Goal: Information Seeking & Learning: Learn about a topic

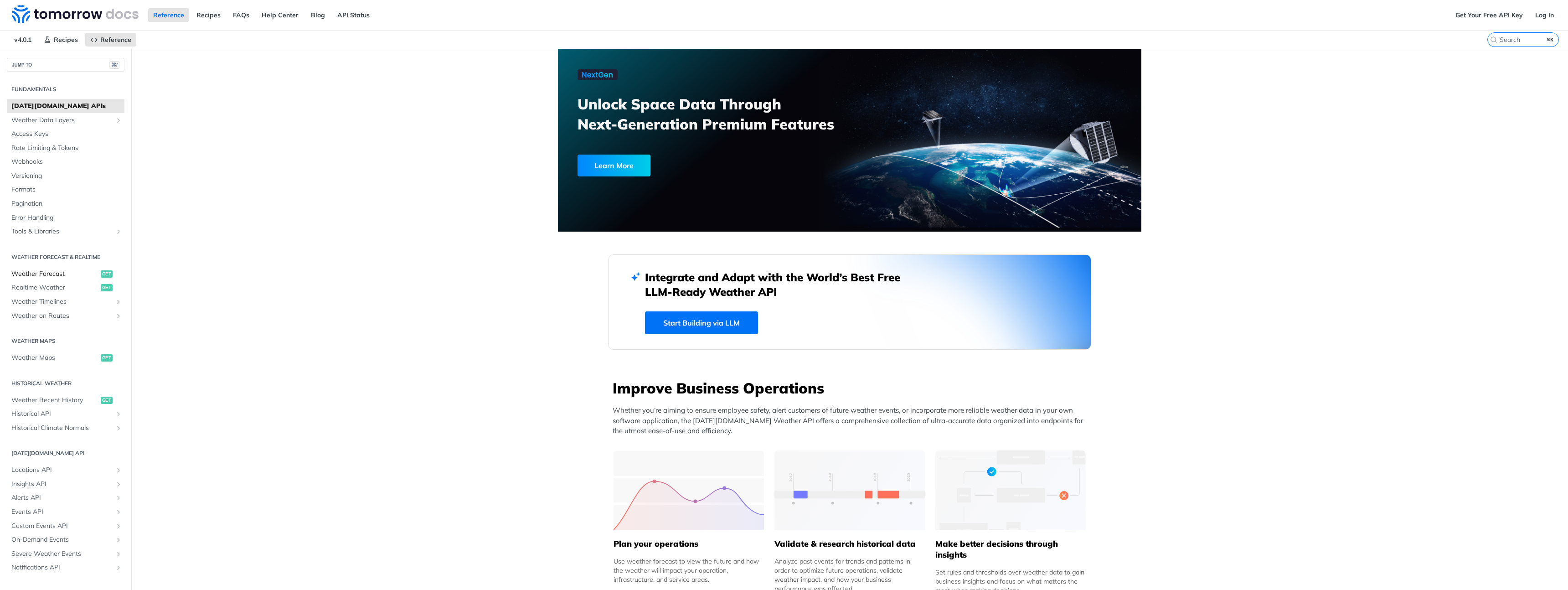
click at [53, 273] on span "Weather Forecast" at bounding box center [55, 274] width 87 height 9
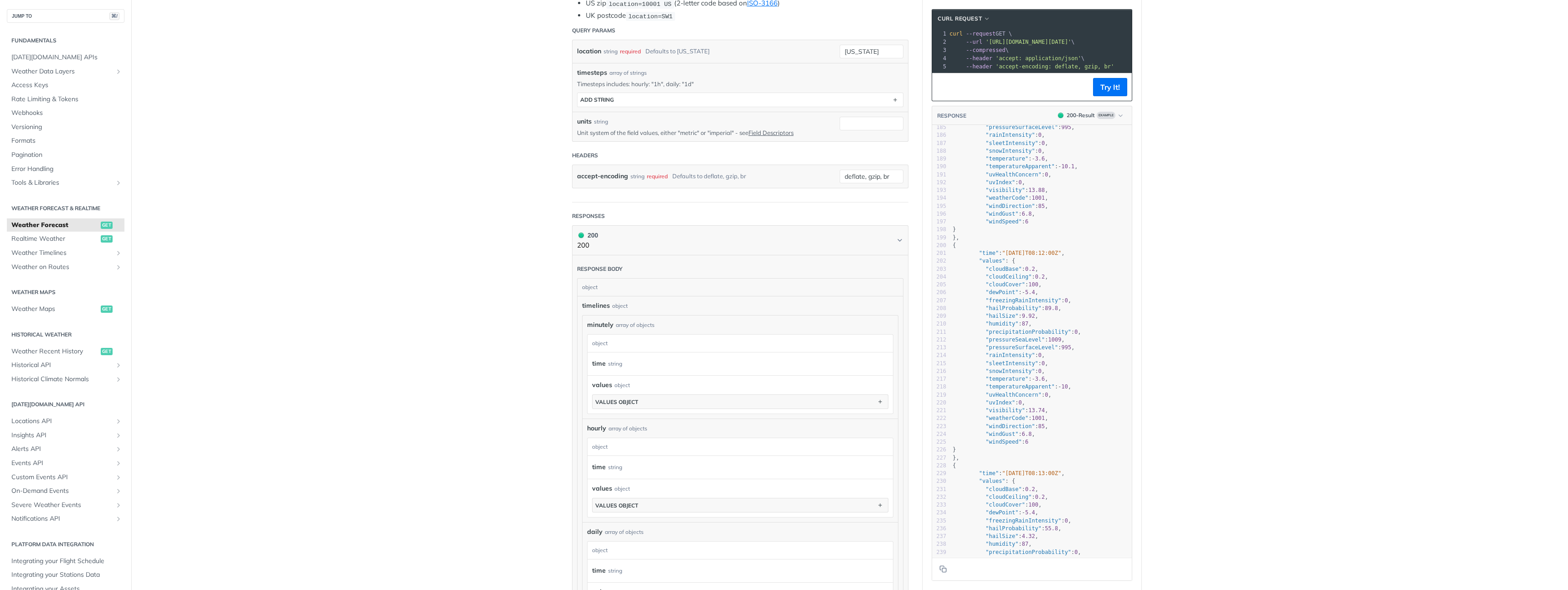
scroll to position [270, 0]
click at [52, 353] on span "Weather Recent History" at bounding box center [55, 351] width 87 height 9
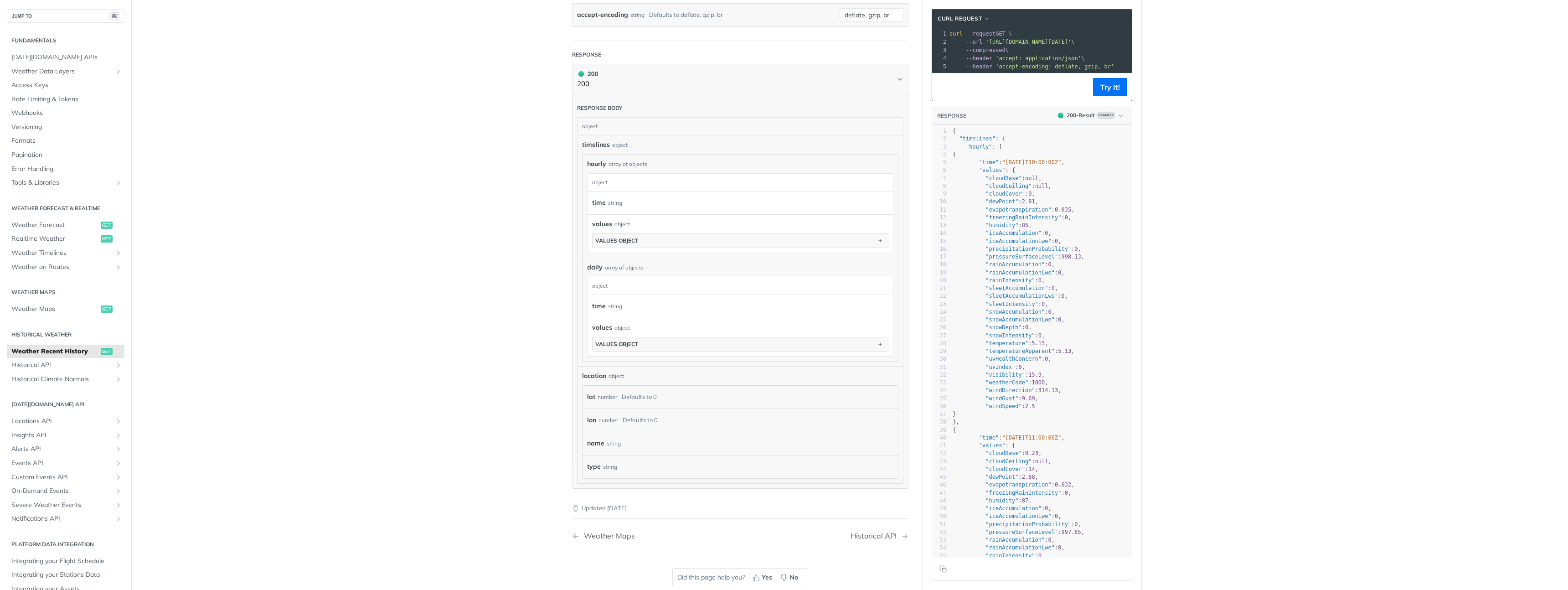
scroll to position [407, 0]
click at [35, 459] on span "Events API" at bounding box center [62, 463] width 101 height 9
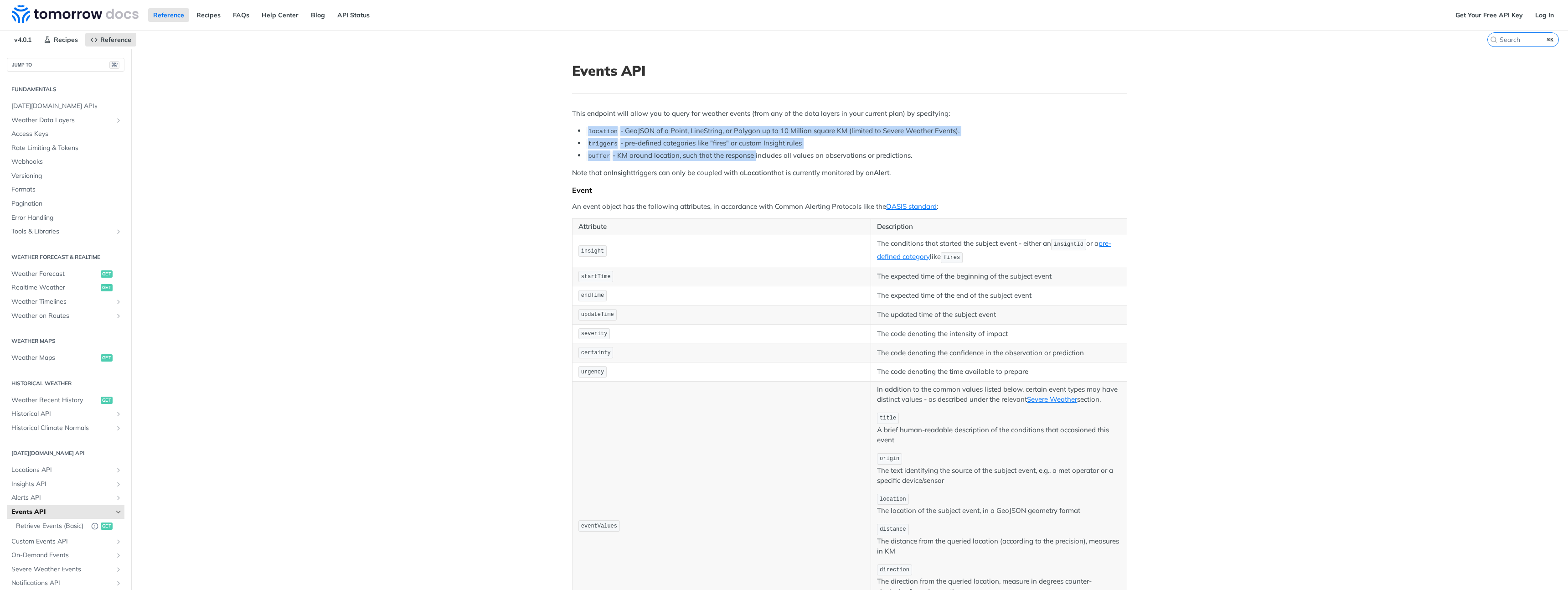
drag, startPoint x: 689, startPoint y: 118, endPoint x: 754, endPoint y: 157, distance: 75.8
click at [754, 157] on div "This endpoint will allow you to query for weather events (from any of the data …" at bounding box center [849, 403] width 555 height 591
click at [754, 157] on li "buffer - KM around location, such that the response includes all values on obse…" at bounding box center [856, 155] width 542 height 11
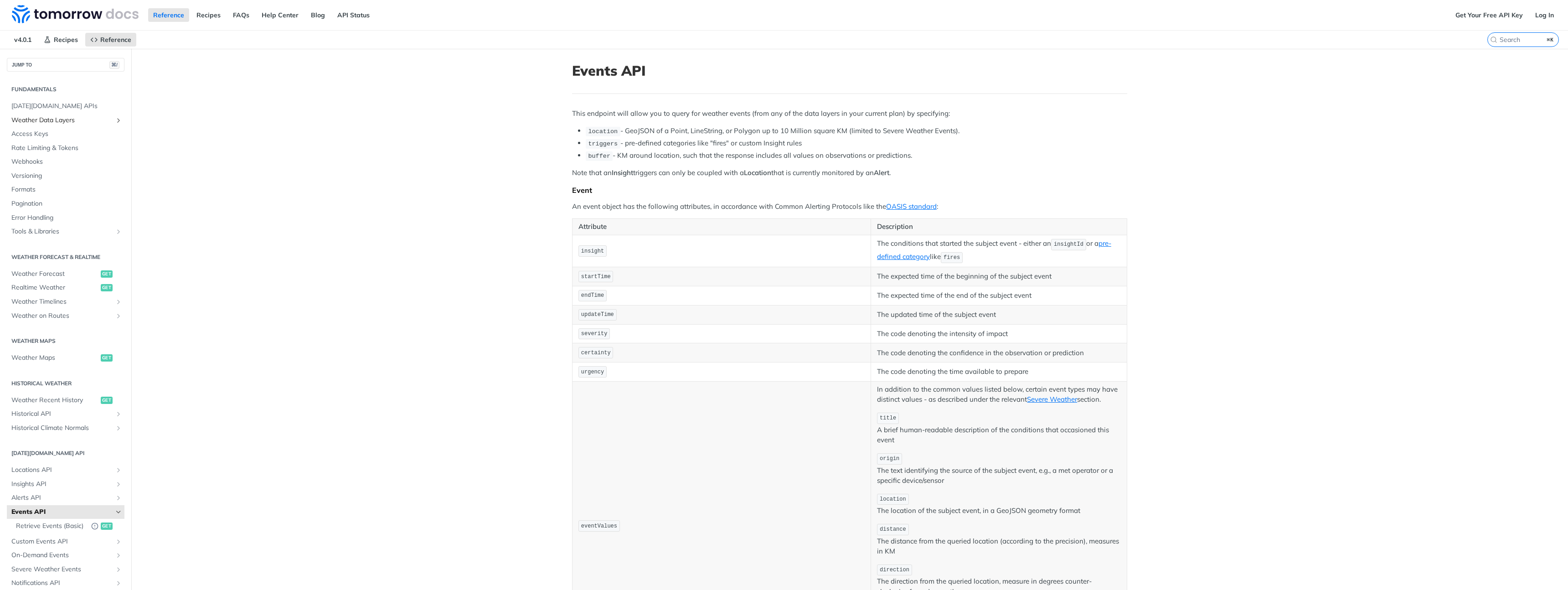
click at [37, 121] on span "Weather Data Layers" at bounding box center [62, 120] width 101 height 9
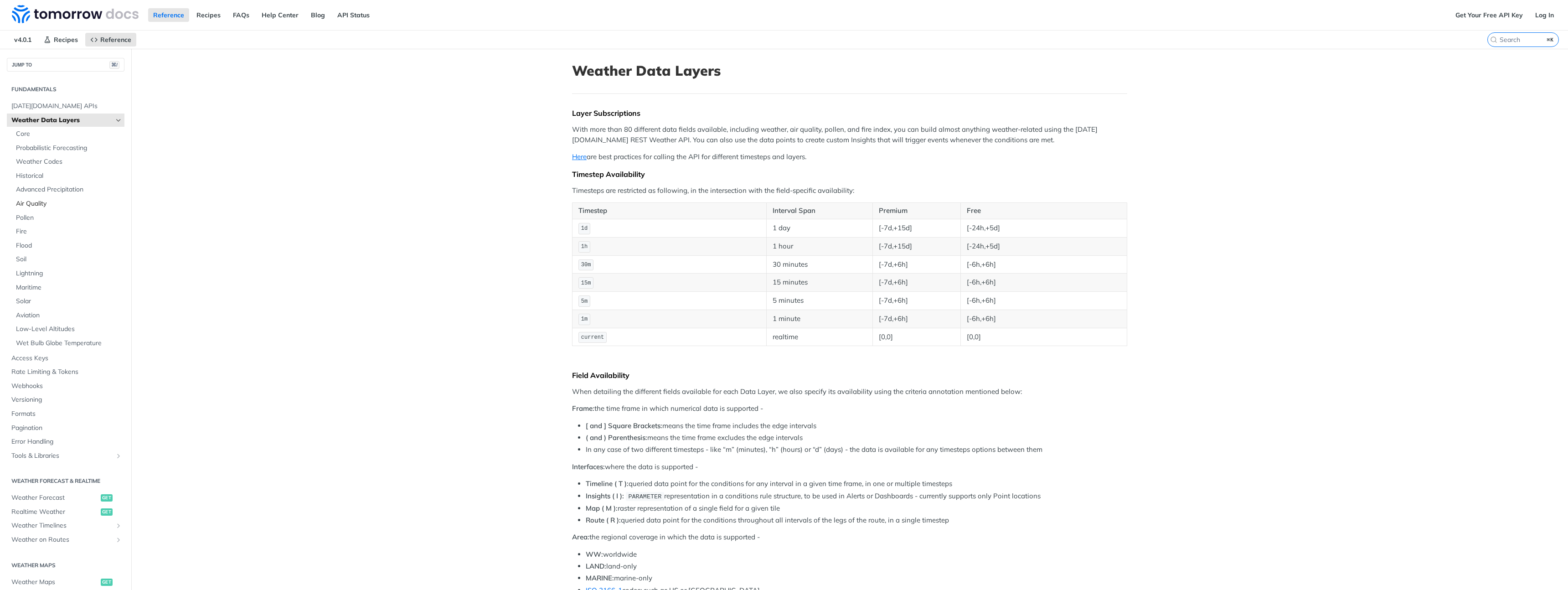
click at [35, 202] on span "Air Quality" at bounding box center [68, 203] width 106 height 9
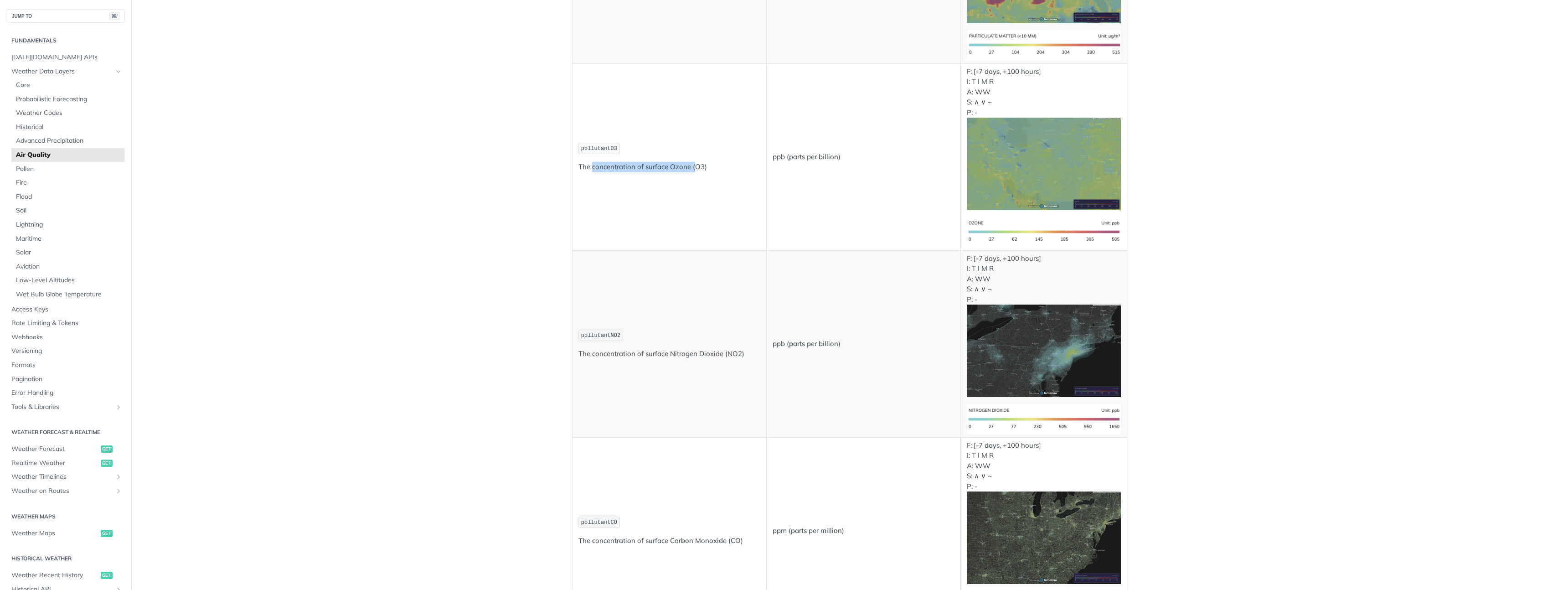
drag, startPoint x: 593, startPoint y: 170, endPoint x: 697, endPoint y: 170, distance: 104.0
click at [694, 170] on p "The concentration of surface Ozone (O3)" at bounding box center [669, 167] width 182 height 11
click at [697, 170] on p "The concentration of surface Ozone (O3)" at bounding box center [669, 167] width 182 height 11
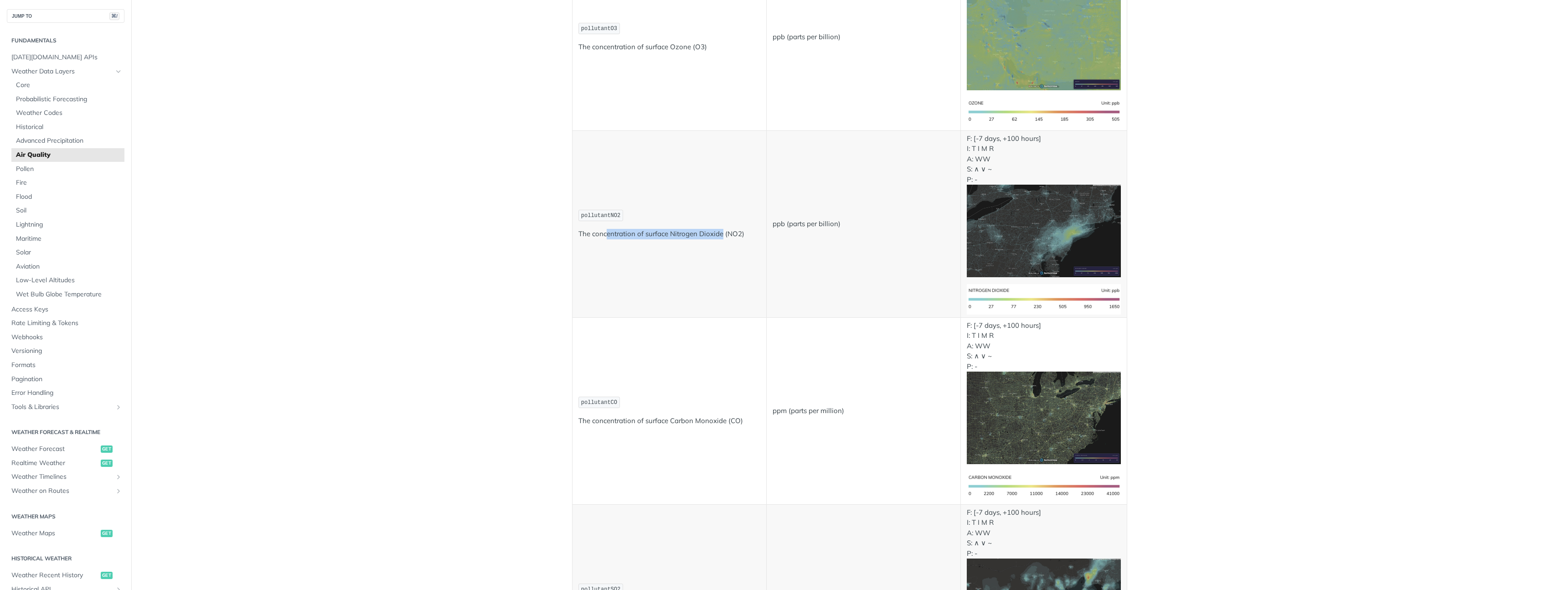
drag, startPoint x: 629, startPoint y: 231, endPoint x: 726, endPoint y: 231, distance: 97.0
click at [722, 231] on p "The concentration of surface Nitrogen Dioxide (NO2)" at bounding box center [669, 233] width 182 height 11
click at [726, 231] on p "The concentration of surface Nitrogen Dioxide (NO2)" at bounding box center [669, 233] width 182 height 11
drag, startPoint x: 794, startPoint y: 223, endPoint x: 822, endPoint y: 223, distance: 28.0
click at [816, 223] on td "ppb (parts per billion)" at bounding box center [863, 224] width 194 height 187
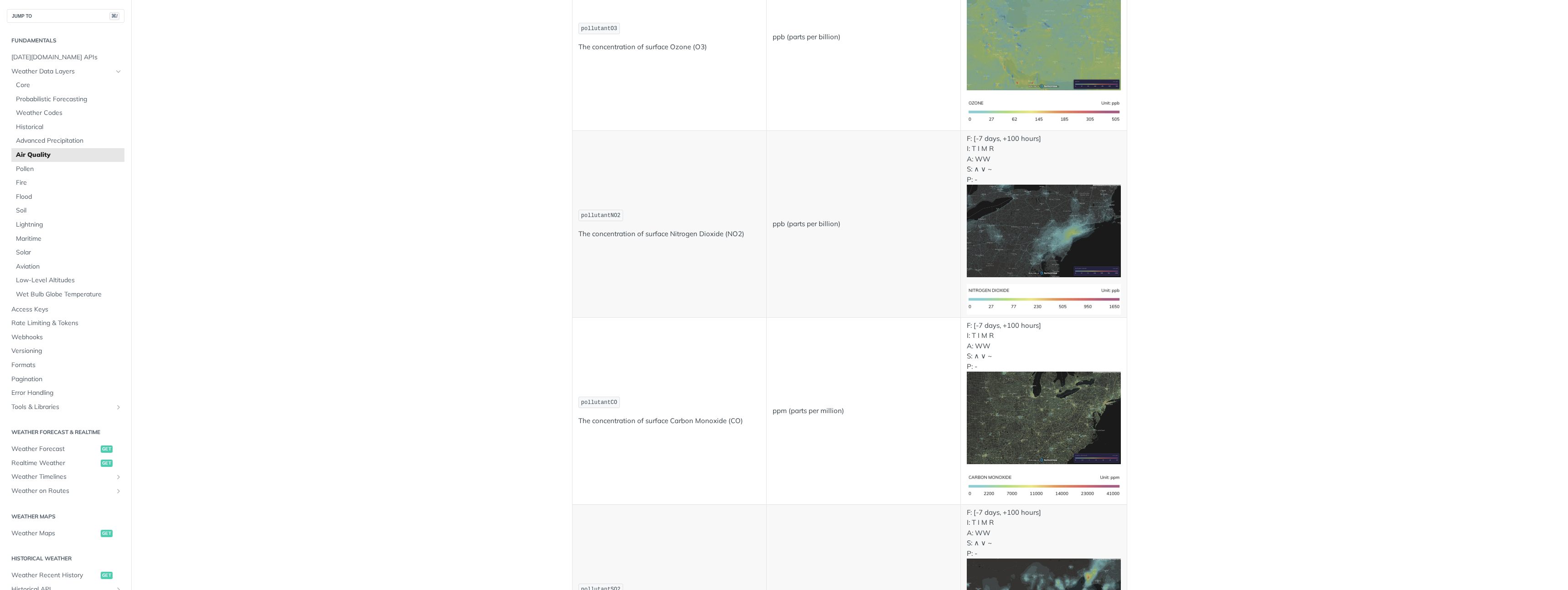
click at [822, 223] on p "ppb (parts per billion)" at bounding box center [863, 224] width 182 height 11
drag, startPoint x: 634, startPoint y: 233, endPoint x: 726, endPoint y: 233, distance: 92.0
click at [722, 233] on p "The concentration of surface Nitrogen Dioxide (NO2)" at bounding box center [669, 233] width 182 height 11
click at [726, 233] on p "The concentration of surface Nitrogen Dioxide (NO2)" at bounding box center [669, 233] width 182 height 11
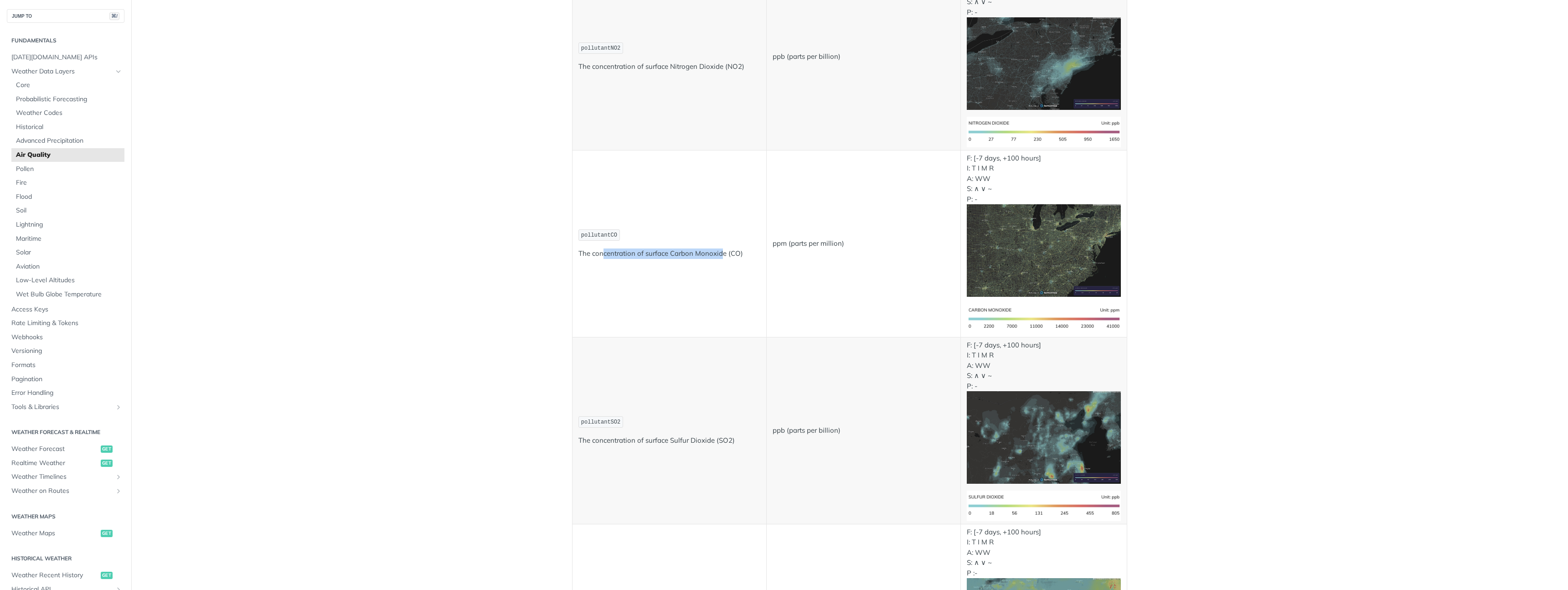
drag, startPoint x: 686, startPoint y: 251, endPoint x: 724, endPoint y: 251, distance: 38.0
click at [724, 251] on p "The concentration of surface Carbon Monoxide (CO)" at bounding box center [669, 253] width 182 height 11
click at [724, 253] on p "The concentration of surface Carbon Monoxide (CO)" at bounding box center [669, 253] width 182 height 11
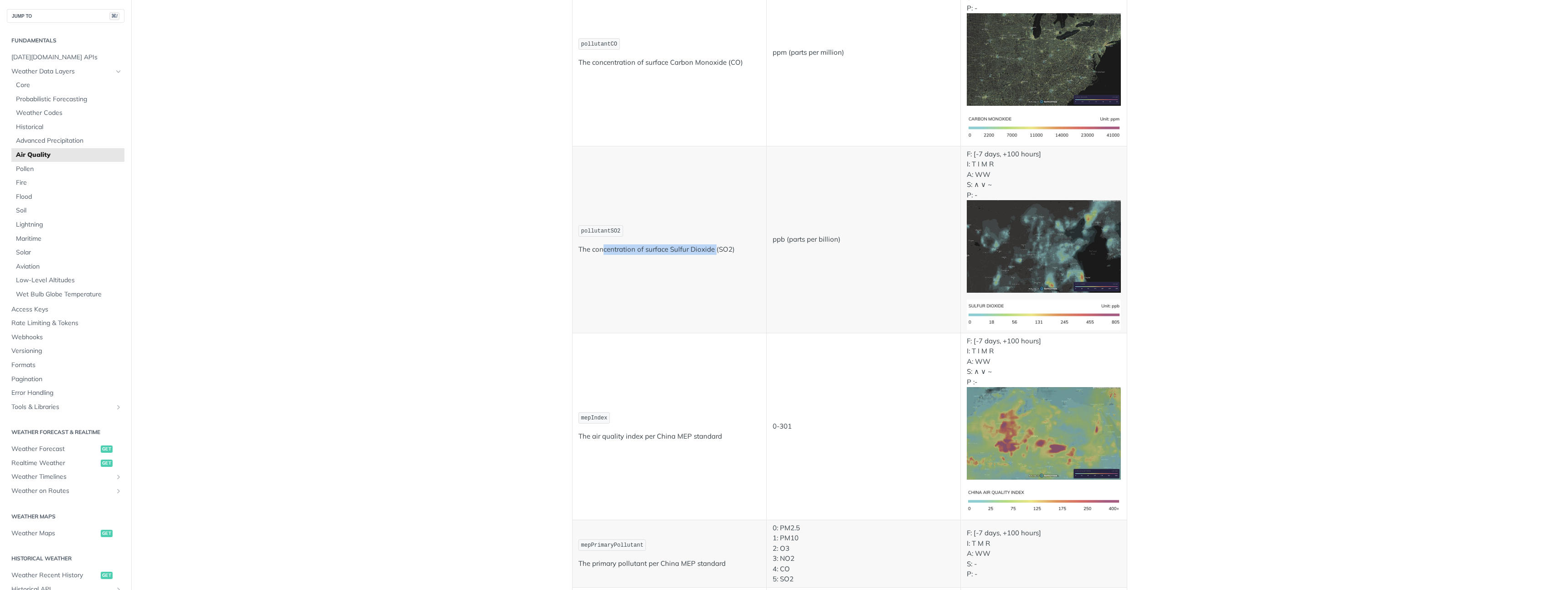
drag, startPoint x: 619, startPoint y: 250, endPoint x: 720, endPoint y: 249, distance: 101.0
click at [718, 249] on p "The concentration of surface Sulfur Dioxide (SO2)" at bounding box center [669, 249] width 182 height 11
click at [720, 249] on p "The concentration of surface Sulfur Dioxide (SO2)" at bounding box center [669, 249] width 182 height 11
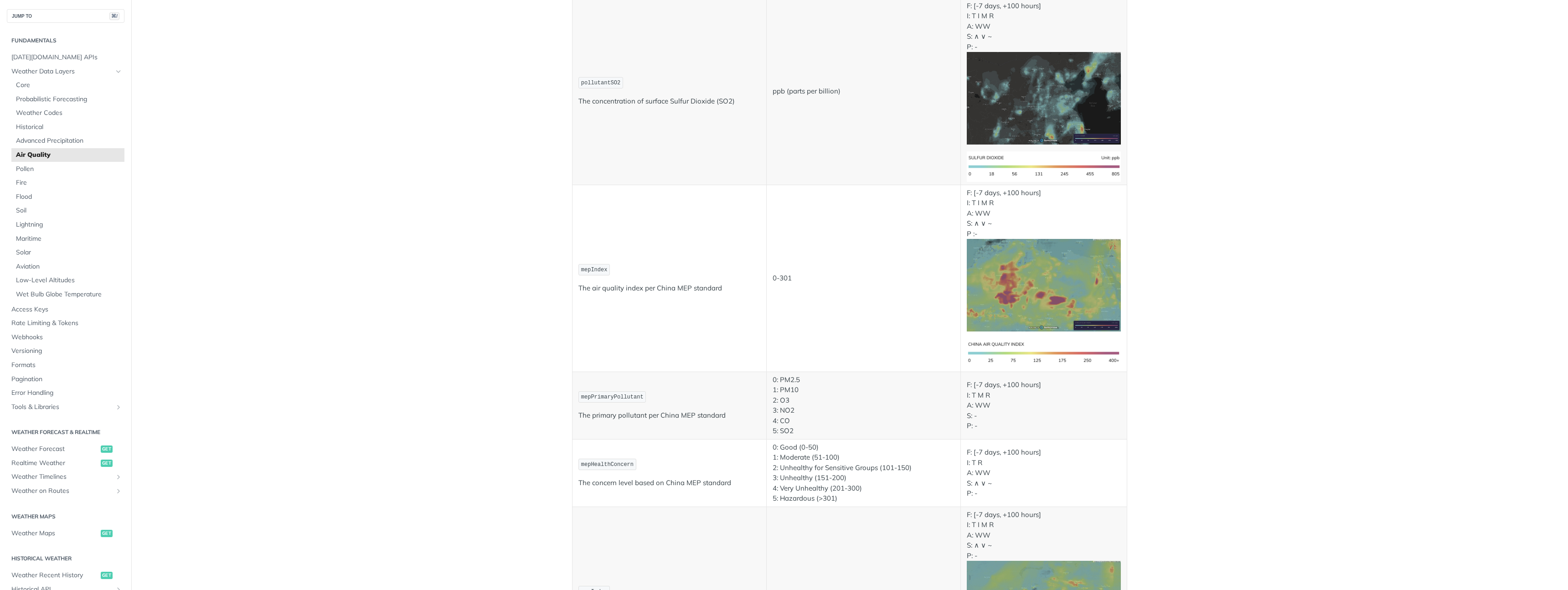
drag, startPoint x: 594, startPoint y: 287, endPoint x: 705, endPoint y: 287, distance: 111.0
click at [704, 287] on p "The air quality index per China MEP standard" at bounding box center [669, 288] width 182 height 11
click at [705, 287] on p "The air quality index per China MEP standard" at bounding box center [669, 288] width 182 height 11
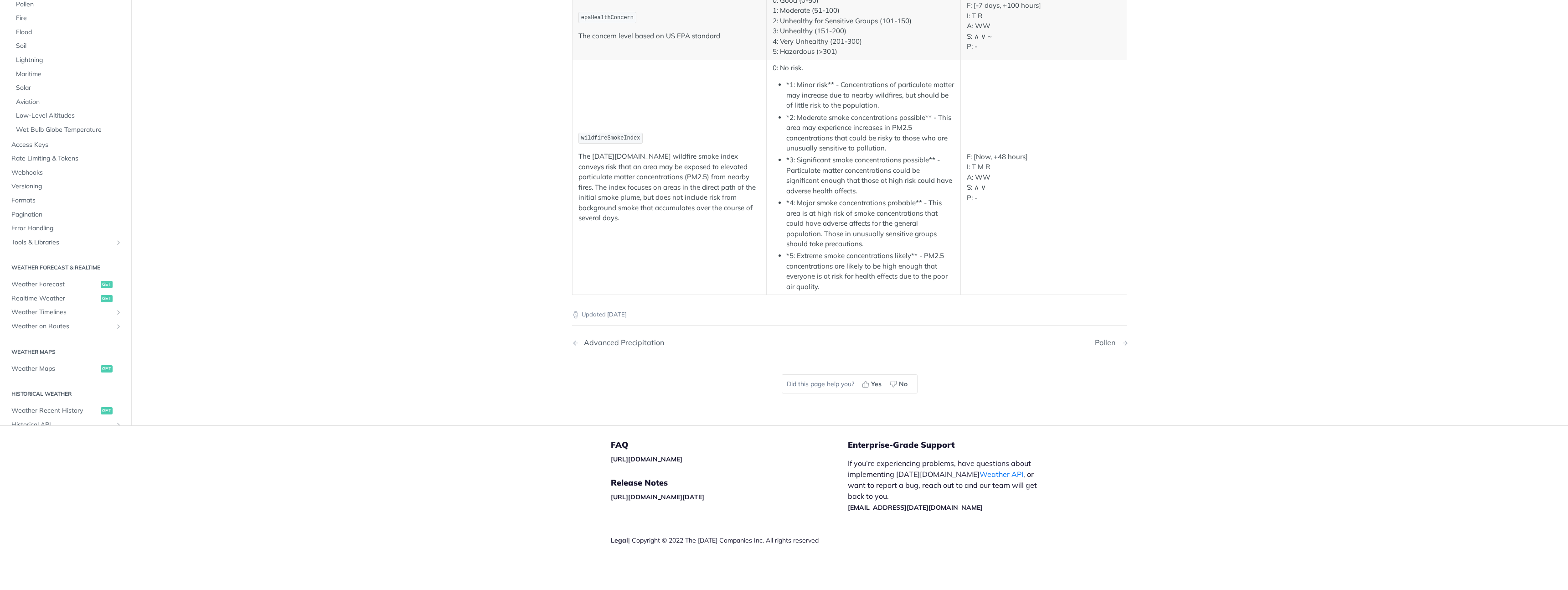
click at [1103, 342] on div "Pollen" at bounding box center [1107, 342] width 25 height 9
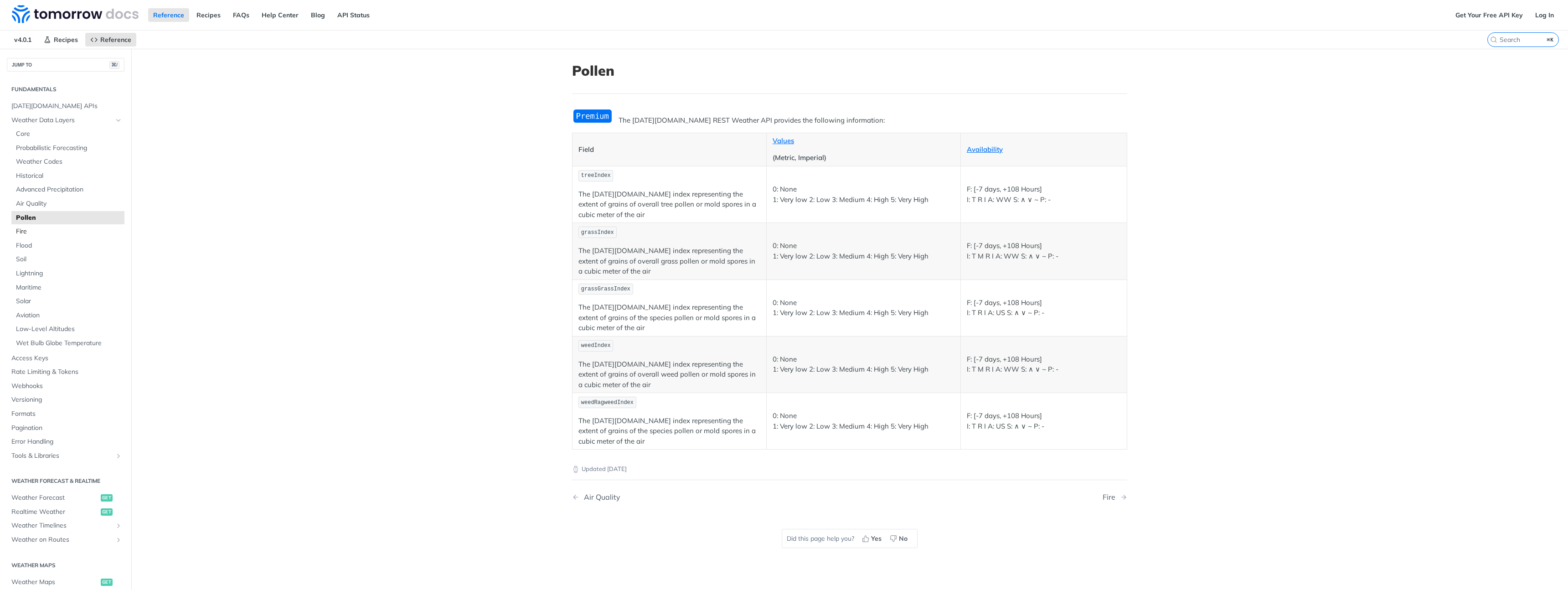
click at [35, 233] on span "Fire" at bounding box center [68, 231] width 106 height 9
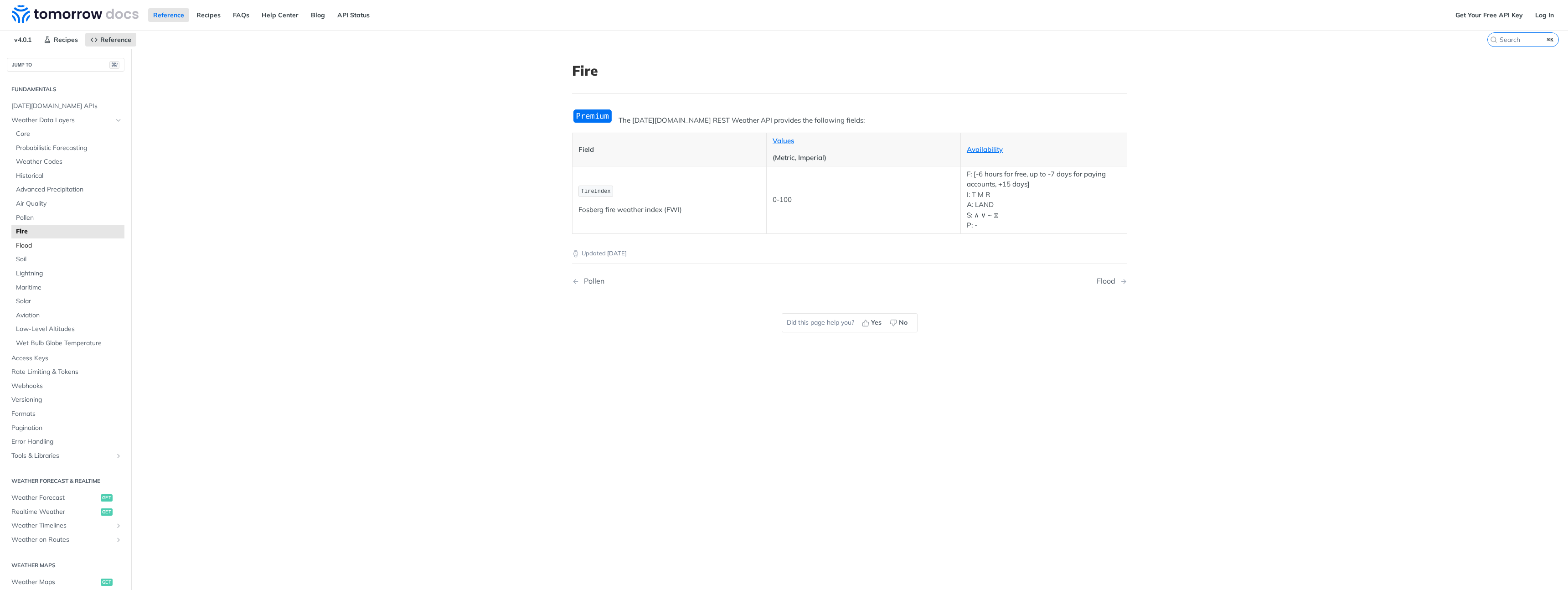
click at [30, 242] on span "Flood" at bounding box center [68, 245] width 106 height 9
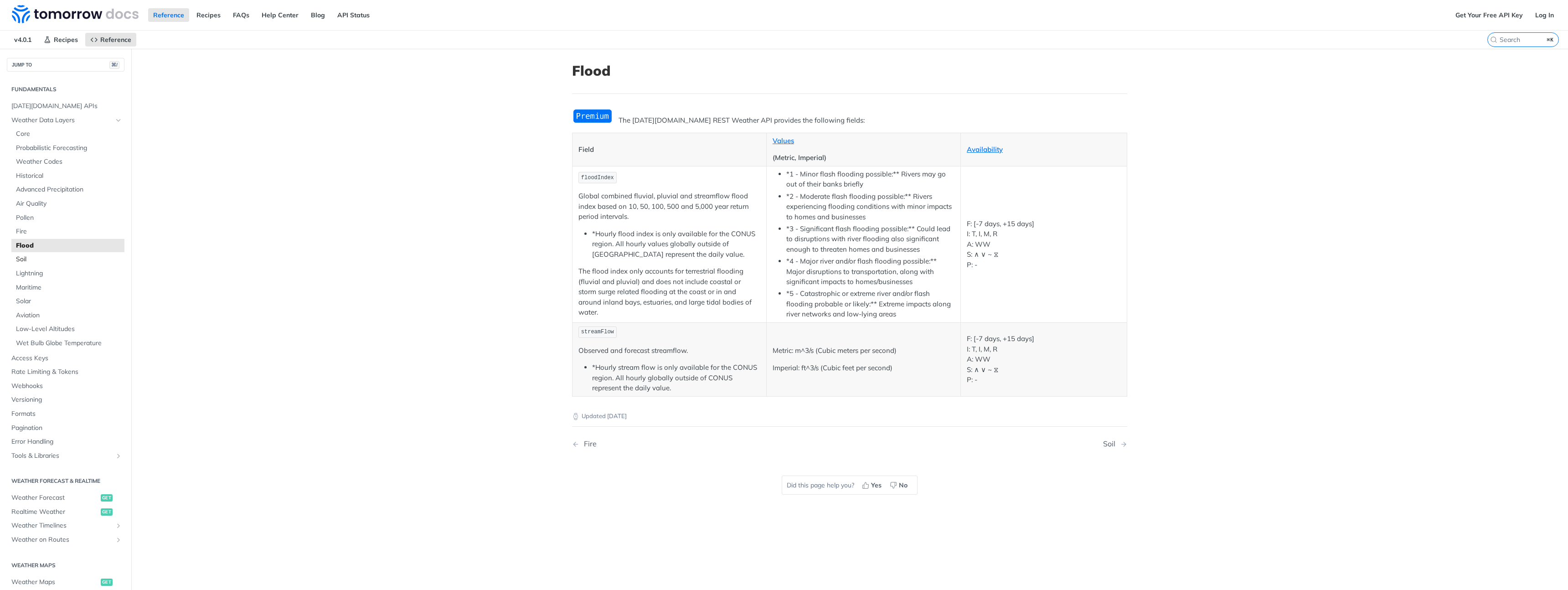
click at [32, 261] on span "Soil" at bounding box center [68, 259] width 106 height 9
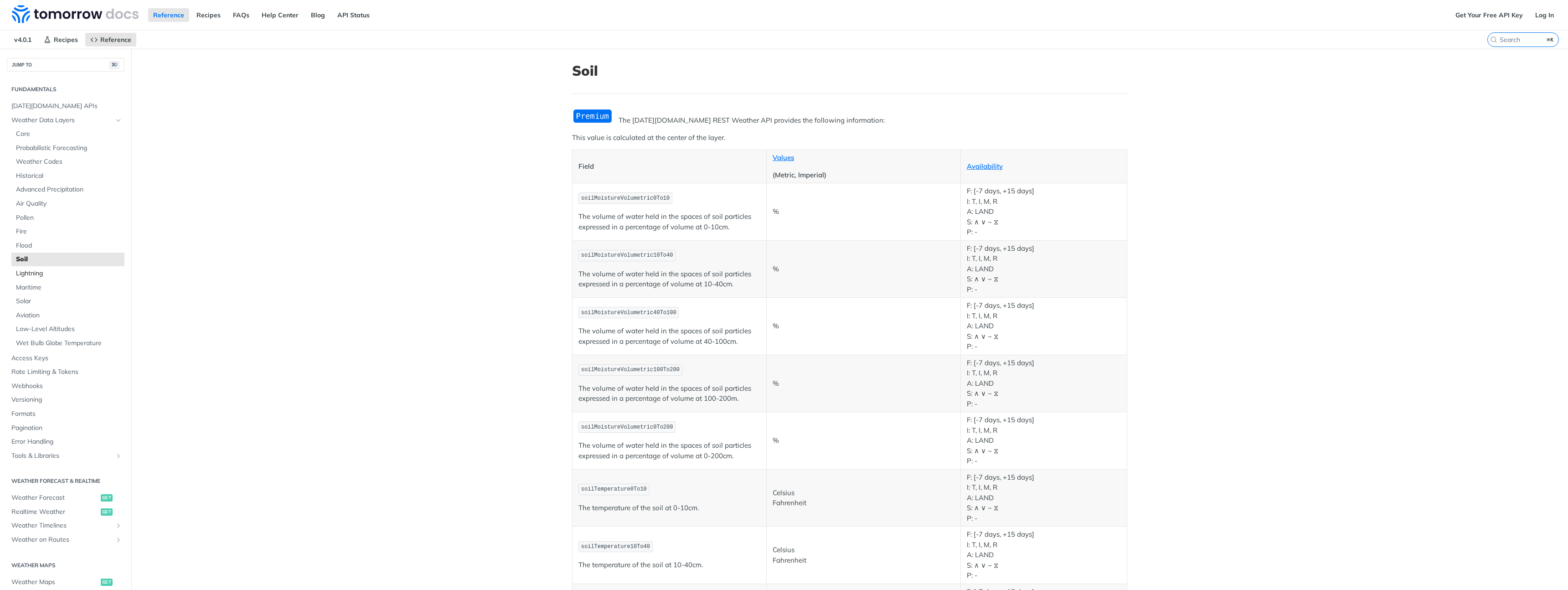
click at [36, 274] on span "Lightning" at bounding box center [68, 273] width 106 height 9
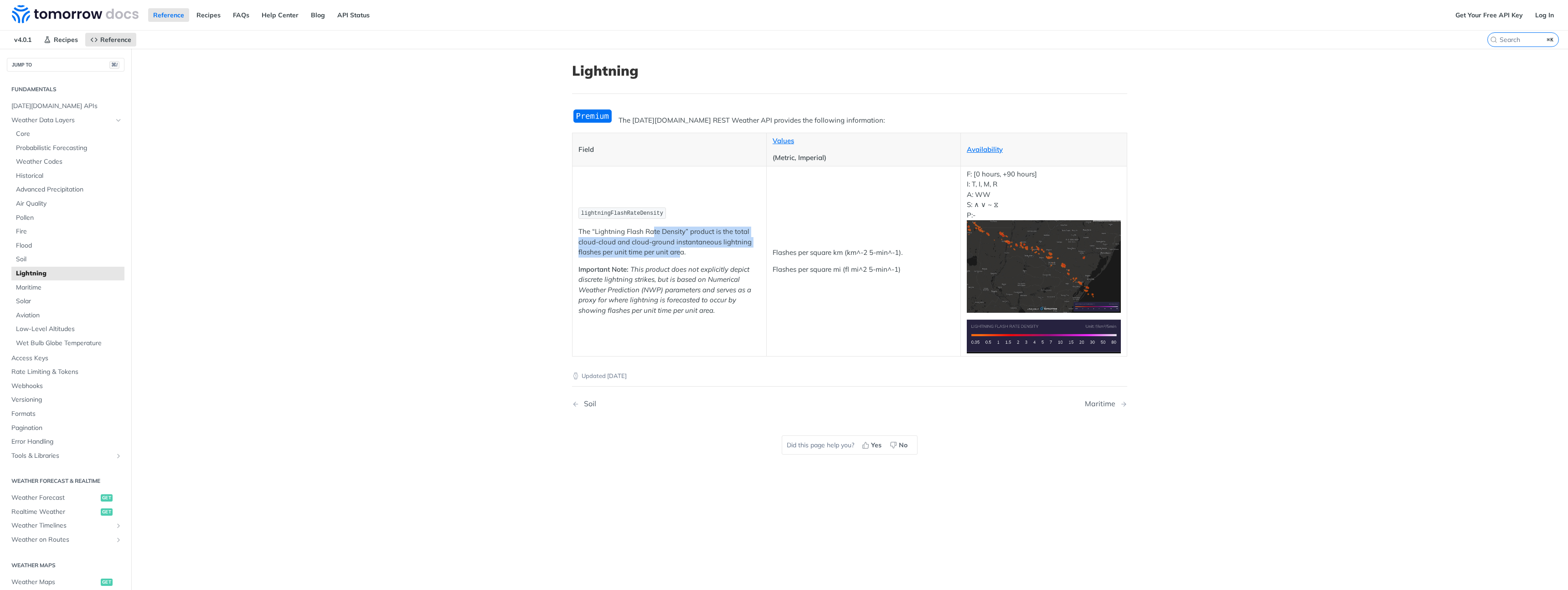
drag, startPoint x: 652, startPoint y: 233, endPoint x: 680, endPoint y: 252, distance: 33.8
click at [680, 251] on p "The “Lightning Flash Rate Density” product is the total cloud-cloud and cloud-g…" at bounding box center [669, 242] width 182 height 31
click at [680, 252] on p "The “Lightning Flash Rate Density” product is the total cloud-cloud and cloud-g…" at bounding box center [669, 242] width 182 height 31
drag, startPoint x: 680, startPoint y: 252, endPoint x: 609, endPoint y: 236, distance: 72.8
click at [611, 236] on p "The “Lightning Flash Rate Density” product is the total cloud-cloud and cloud-g…" at bounding box center [669, 242] width 182 height 31
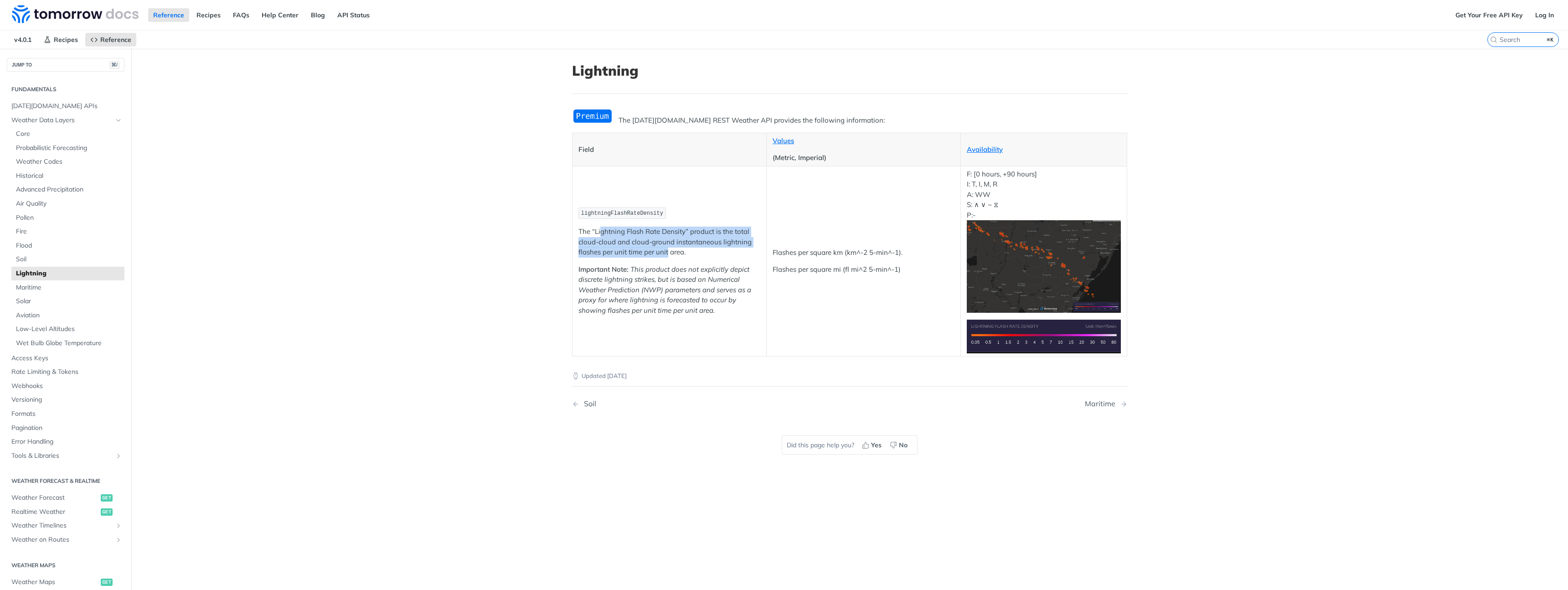
drag, startPoint x: 599, startPoint y: 236, endPoint x: 661, endPoint y: 249, distance: 63.3
click at [661, 247] on p "The “Lightning Flash Rate Density” product is the total cloud-cloud and cloud-g…" at bounding box center [669, 242] width 182 height 31
click at [661, 249] on p "The “Lightning Flash Rate Density” product is the total cloud-cloud and cloud-g…" at bounding box center [669, 242] width 182 height 31
drag, startPoint x: 661, startPoint y: 249, endPoint x: 606, endPoint y: 235, distance: 56.8
click at [608, 236] on p "The “Lightning Flash Rate Density” product is the total cloud-cloud and cloud-g…" at bounding box center [669, 242] width 182 height 31
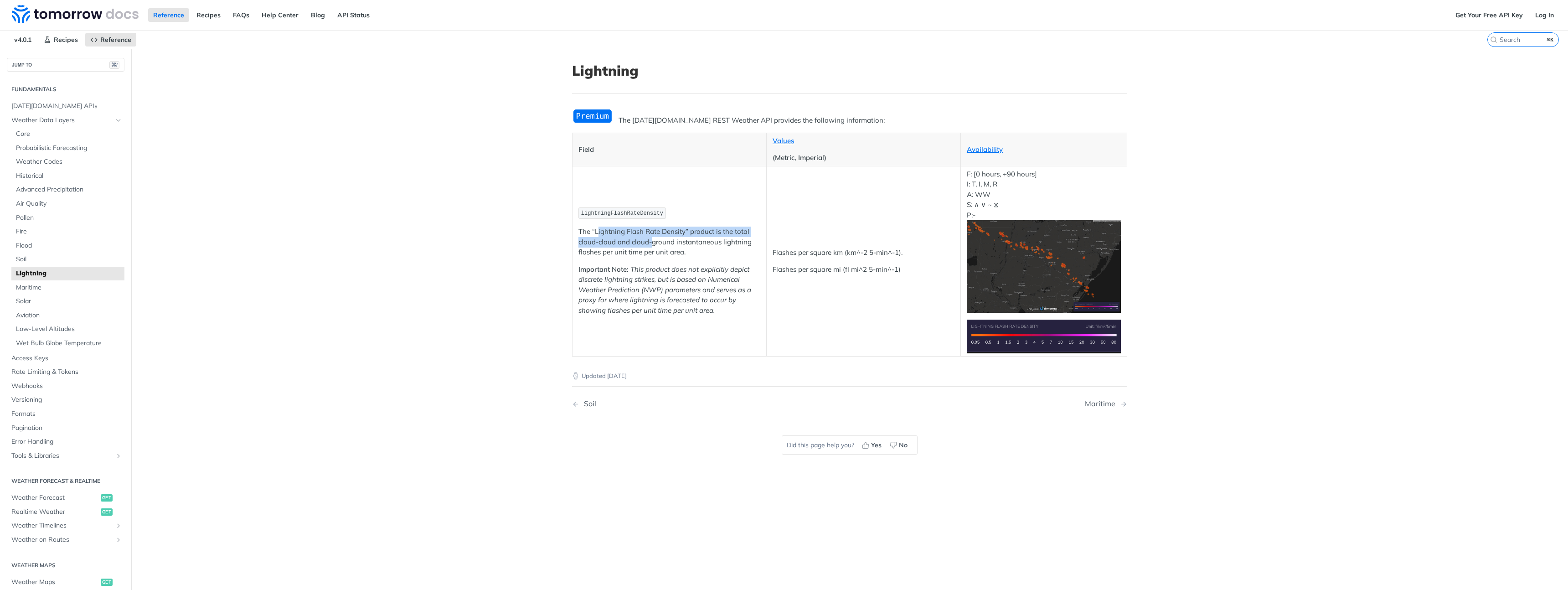
drag, startPoint x: 598, startPoint y: 235, endPoint x: 650, endPoint y: 249, distance: 53.9
click at [649, 248] on p "The “Lightning Flash Rate Density” product is the total cloud-cloud and cloud-g…" at bounding box center [669, 242] width 182 height 31
click at [650, 249] on p "The “Lightning Flash Rate Density” product is the total cloud-cloud and cloud-g…" at bounding box center [669, 242] width 182 height 31
drag, startPoint x: 658, startPoint y: 251, endPoint x: 611, endPoint y: 236, distance: 49.3
click at [611, 237] on p "The “Lightning Flash Rate Density” product is the total cloud-cloud and cloud-g…" at bounding box center [669, 242] width 182 height 31
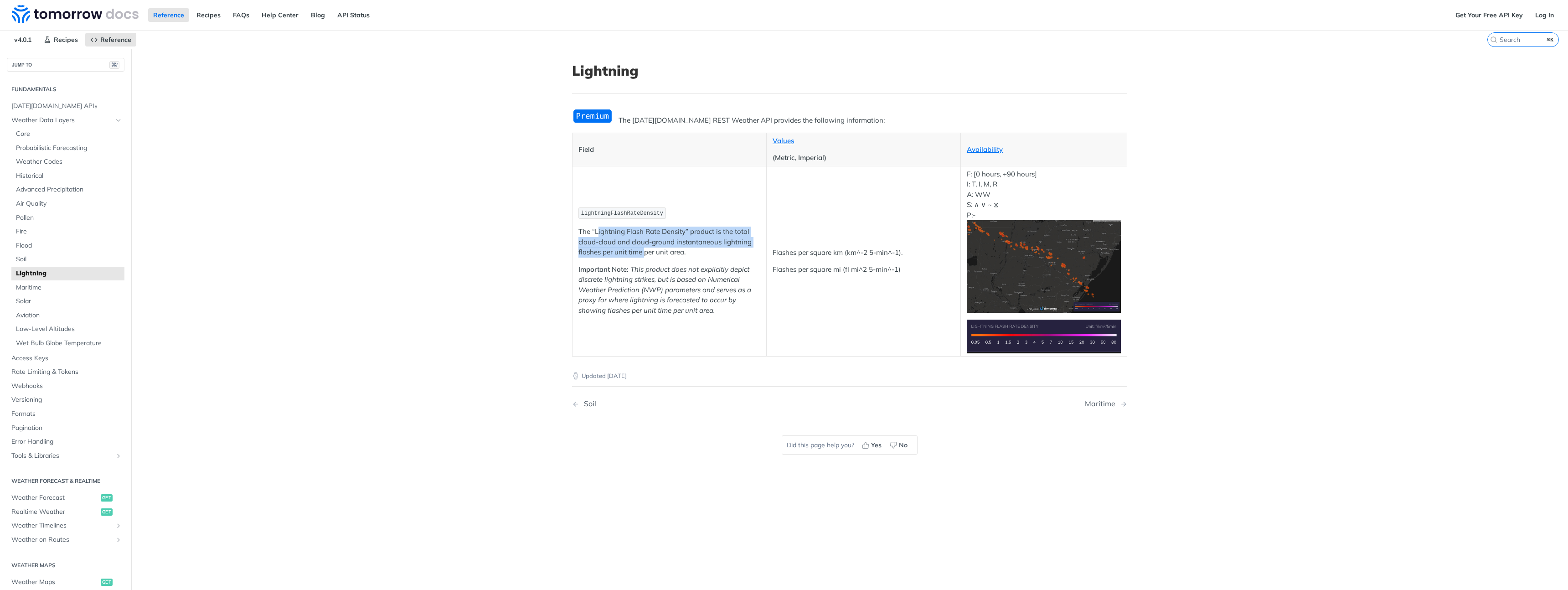
drag, startPoint x: 599, startPoint y: 232, endPoint x: 646, endPoint y: 249, distance: 50.0
click at [646, 249] on p "The “Lightning Flash Rate Density” product is the total cloud-cloud and cloud-g…" at bounding box center [669, 242] width 182 height 31
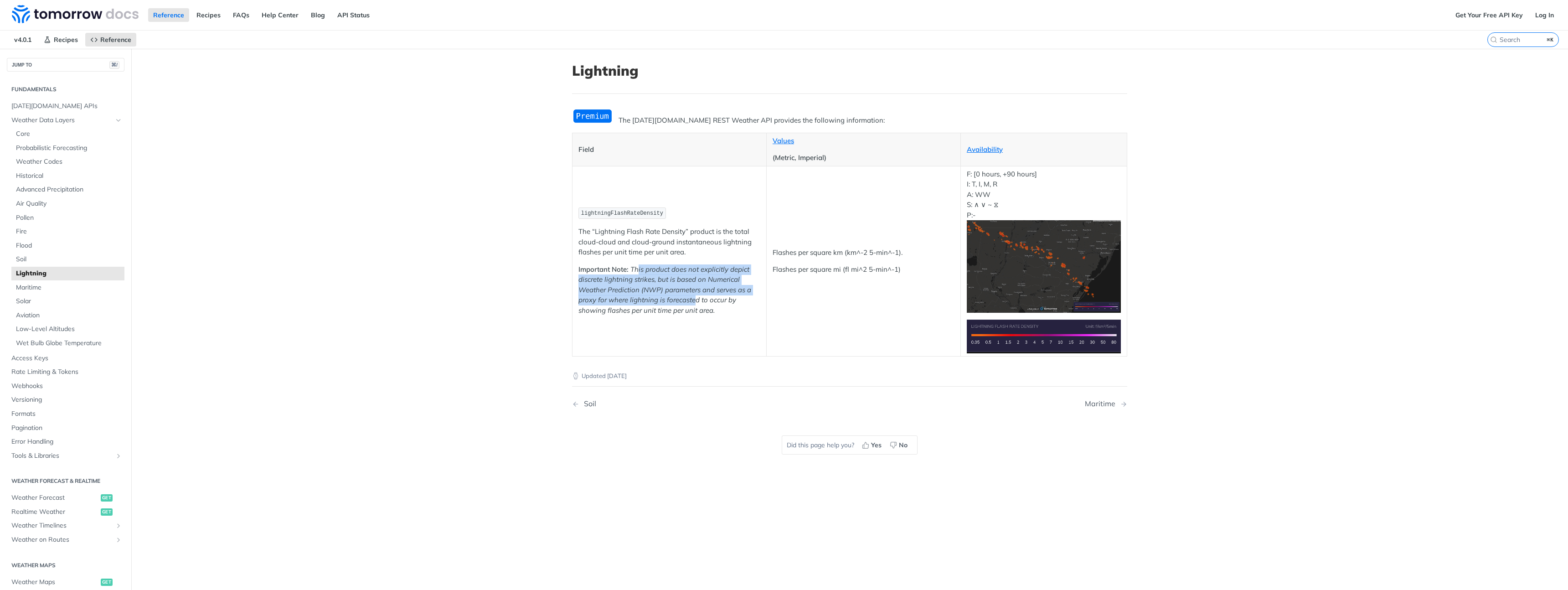
drag, startPoint x: 672, startPoint y: 279, endPoint x: 694, endPoint y: 307, distance: 35.6
click at [694, 306] on p "Important Note: This product does not explicitly depict discrete lightning stri…" at bounding box center [669, 290] width 182 height 52
drag, startPoint x: 696, startPoint y: 311, endPoint x: 643, endPoint y: 251, distance: 80.1
click at [645, 251] on td "lightningFlashRateDensity The “Lightning Flash Rate Density” product is the tot…" at bounding box center [669, 260] width 194 height 190
drag, startPoint x: 619, startPoint y: 231, endPoint x: 675, endPoint y: 302, distance: 90.4
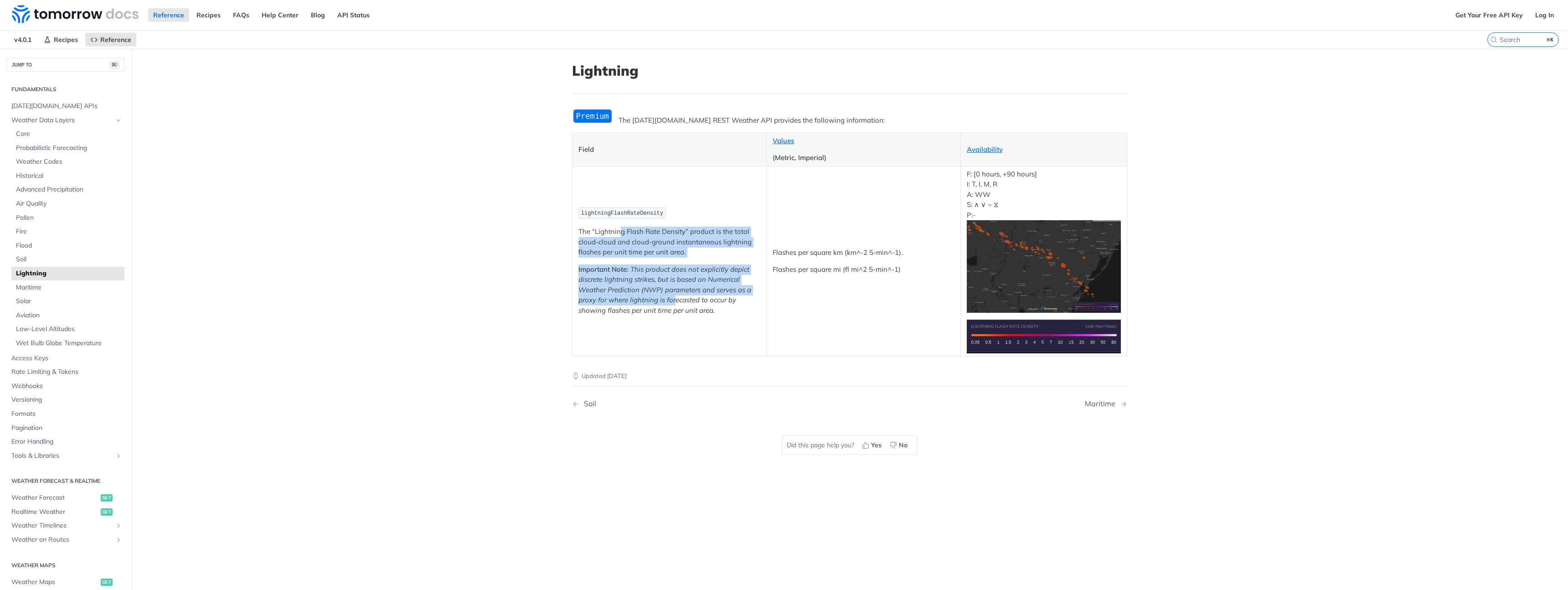
click at [675, 301] on td "lightningFlashRateDensity The “Lightning Flash Rate Density” product is the tot…" at bounding box center [669, 260] width 194 height 190
click at [675, 302] on em "This product does not explicitly depict discrete lightning strikes, but is base…" at bounding box center [665, 289] width 173 height 49
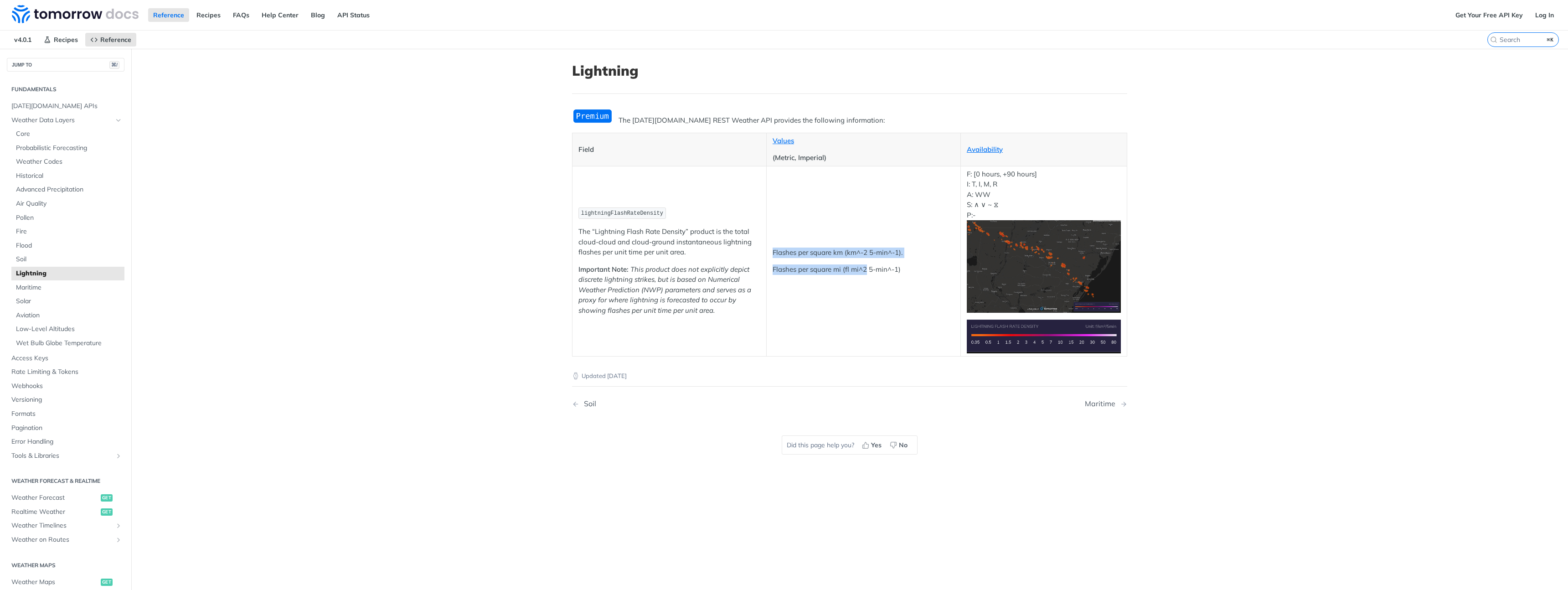
drag, startPoint x: 828, startPoint y: 248, endPoint x: 869, endPoint y: 270, distance: 46.5
click at [868, 270] on td "Flashes per square km (km^-2 5-min^-1). Flashes per square mi (fl mi^2 5-min^-1)" at bounding box center [863, 260] width 194 height 190
click at [869, 270] on p "Flashes per square mi (fl mi^2 5-min^-1)" at bounding box center [863, 270] width 182 height 11
click at [21, 293] on link "Maritime" at bounding box center [68, 288] width 113 height 14
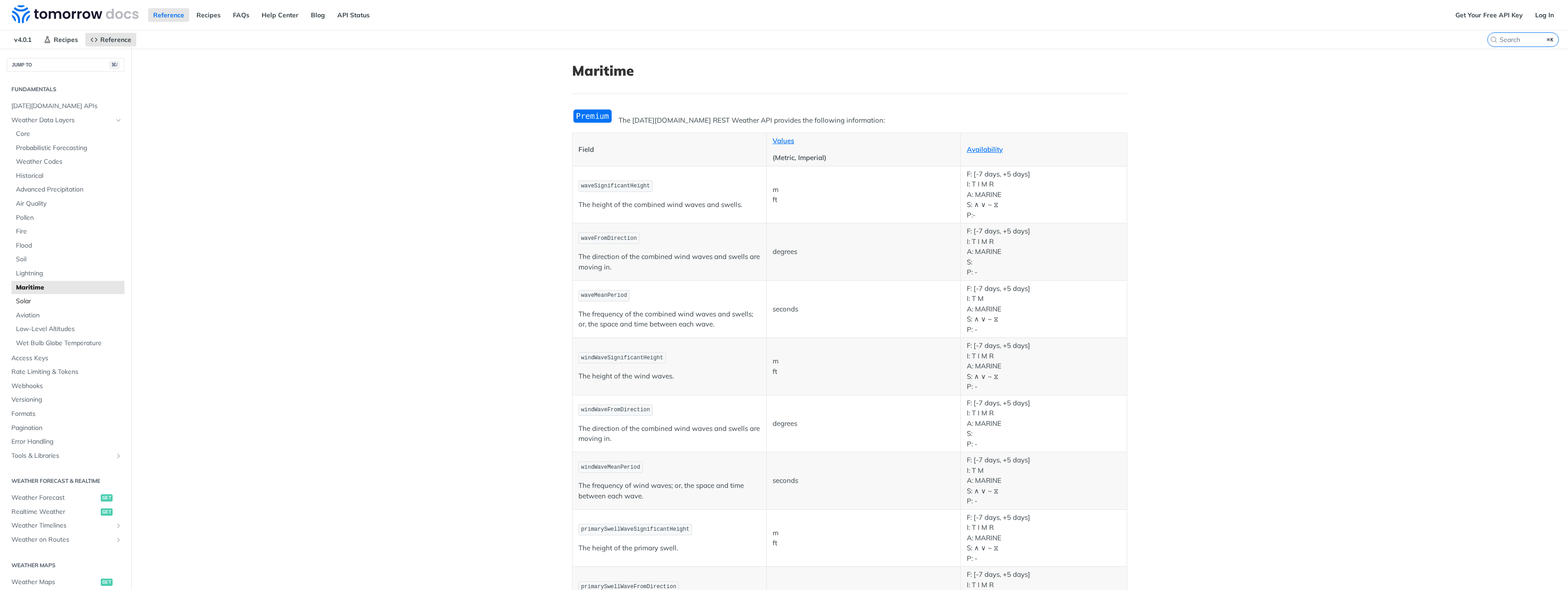
click at [31, 300] on span "Solar" at bounding box center [68, 301] width 106 height 9
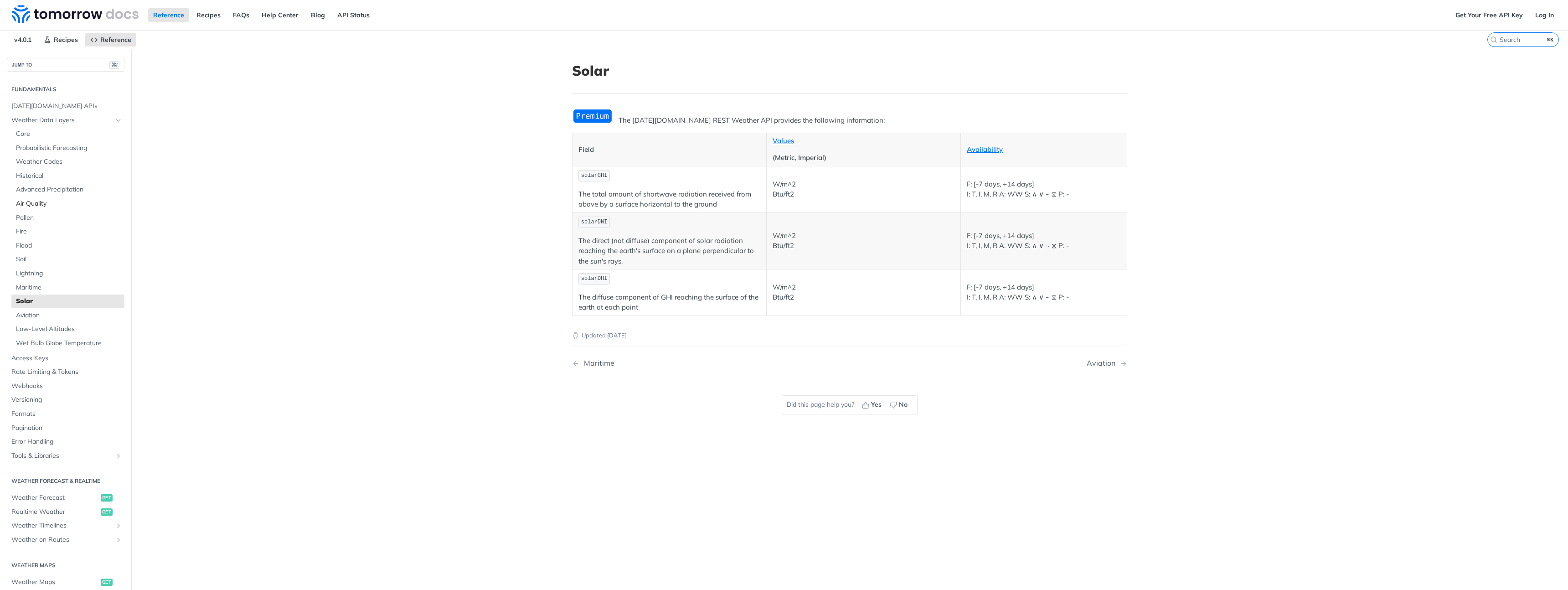
click at [35, 202] on span "Air Quality" at bounding box center [68, 203] width 106 height 9
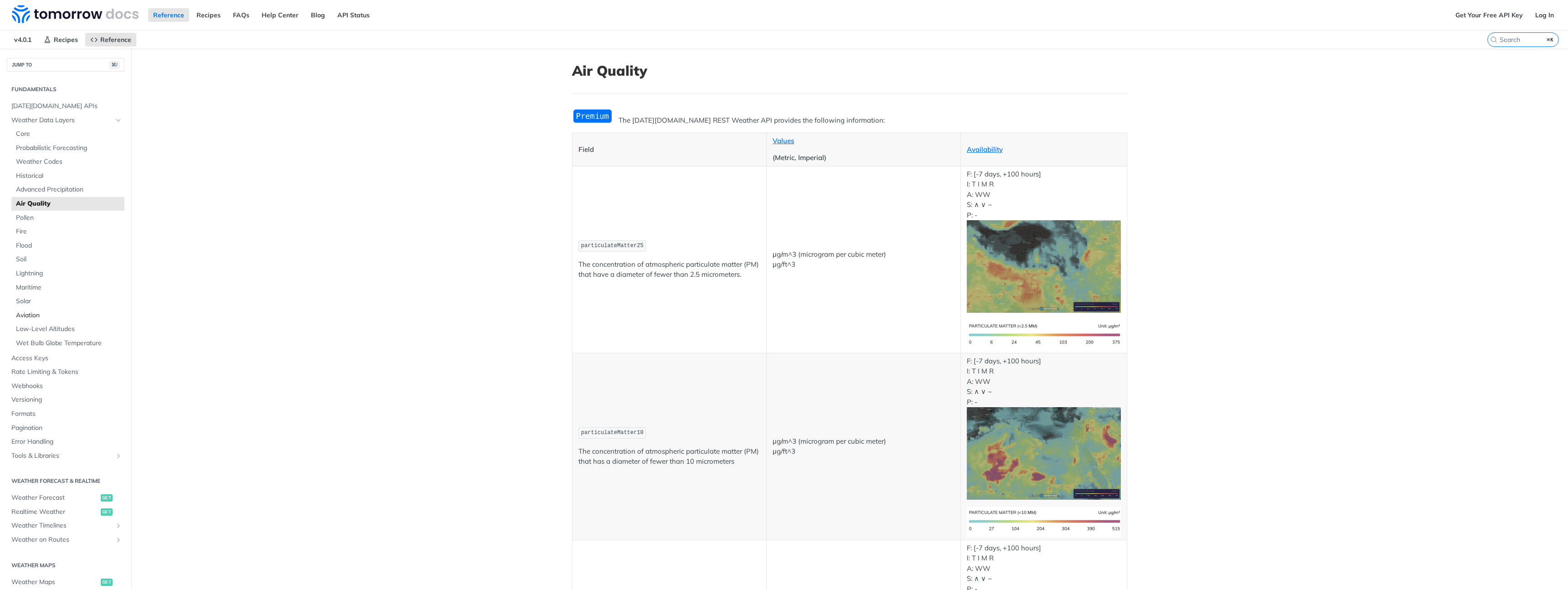
click at [31, 314] on span "Aviation" at bounding box center [68, 315] width 106 height 9
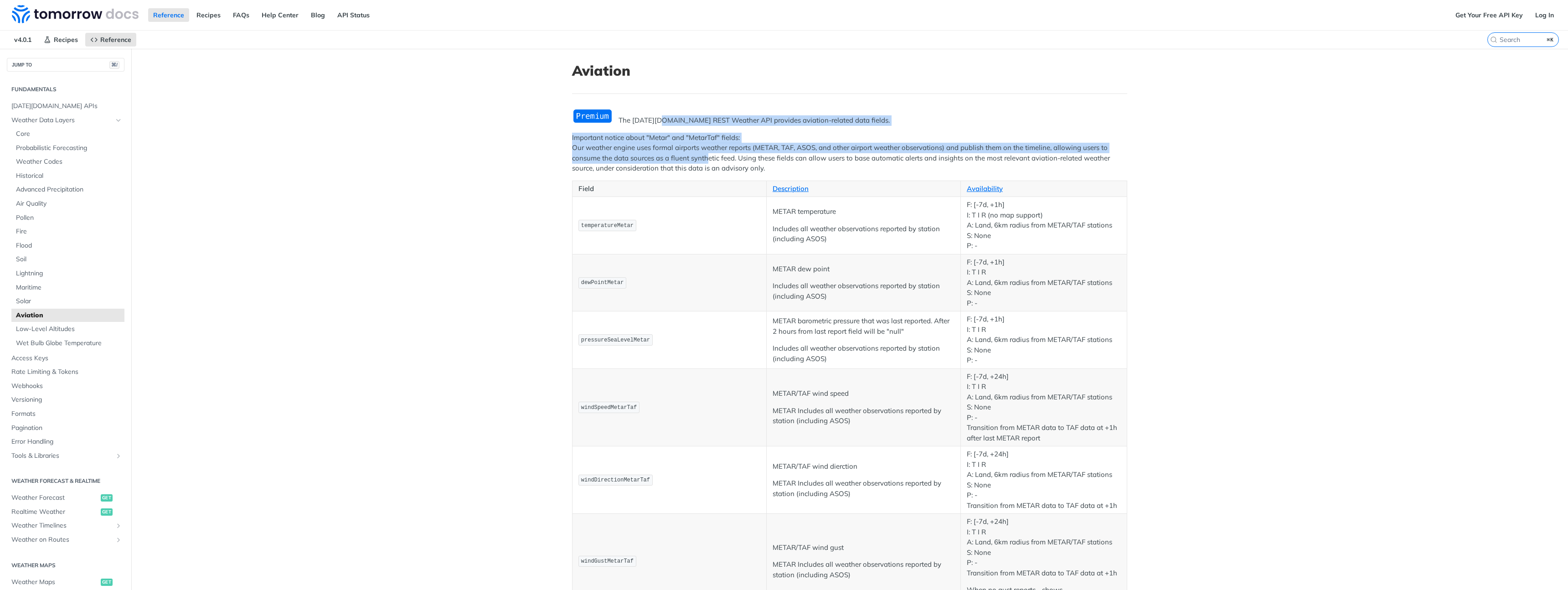
drag, startPoint x: 664, startPoint y: 118, endPoint x: 708, endPoint y: 156, distance: 58.1
drag, startPoint x: 713, startPoint y: 159, endPoint x: 641, endPoint y: 141, distance: 74.2
click at [642, 142] on p "Important notice about "Metar" and "MetarTaf" fields: Our weather engine uses f…" at bounding box center [849, 153] width 555 height 41
drag, startPoint x: 630, startPoint y: 140, endPoint x: 704, endPoint y: 164, distance: 77.8
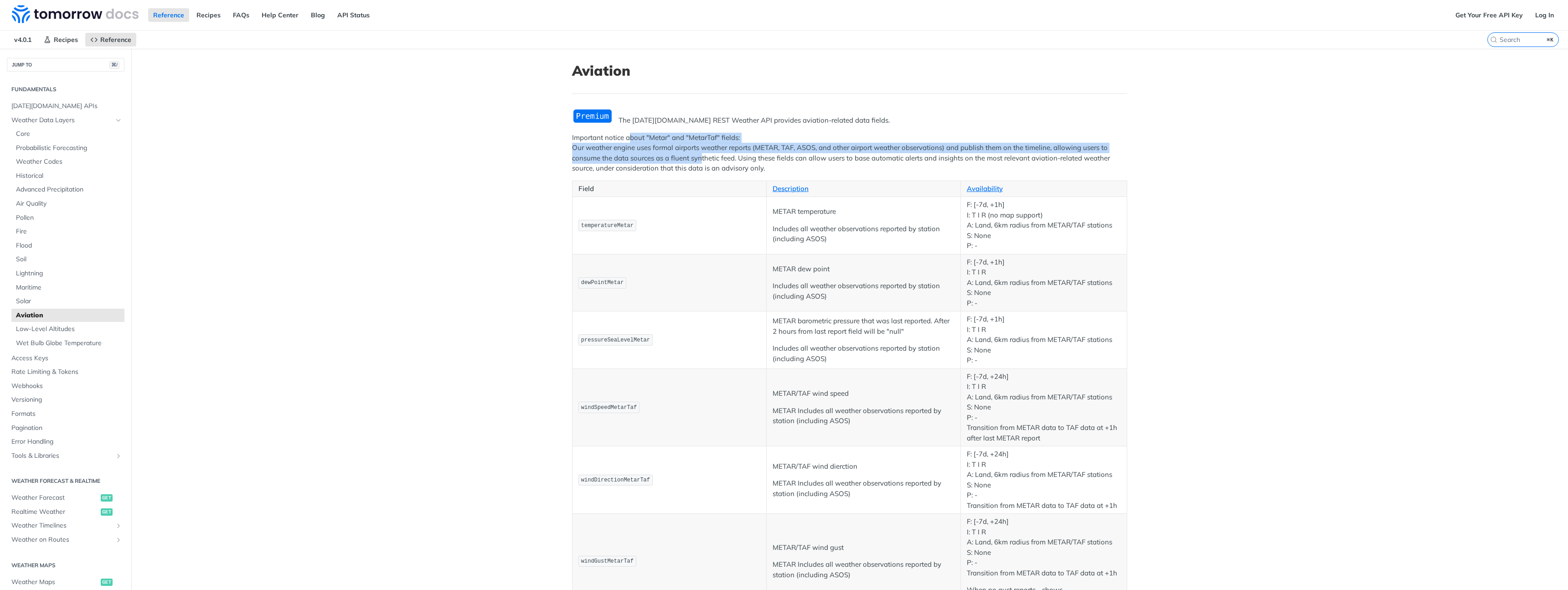
click at [704, 164] on p "Important notice about "Metar" and "MetarTaf" fields: Our weather engine uses f…" at bounding box center [849, 153] width 555 height 41
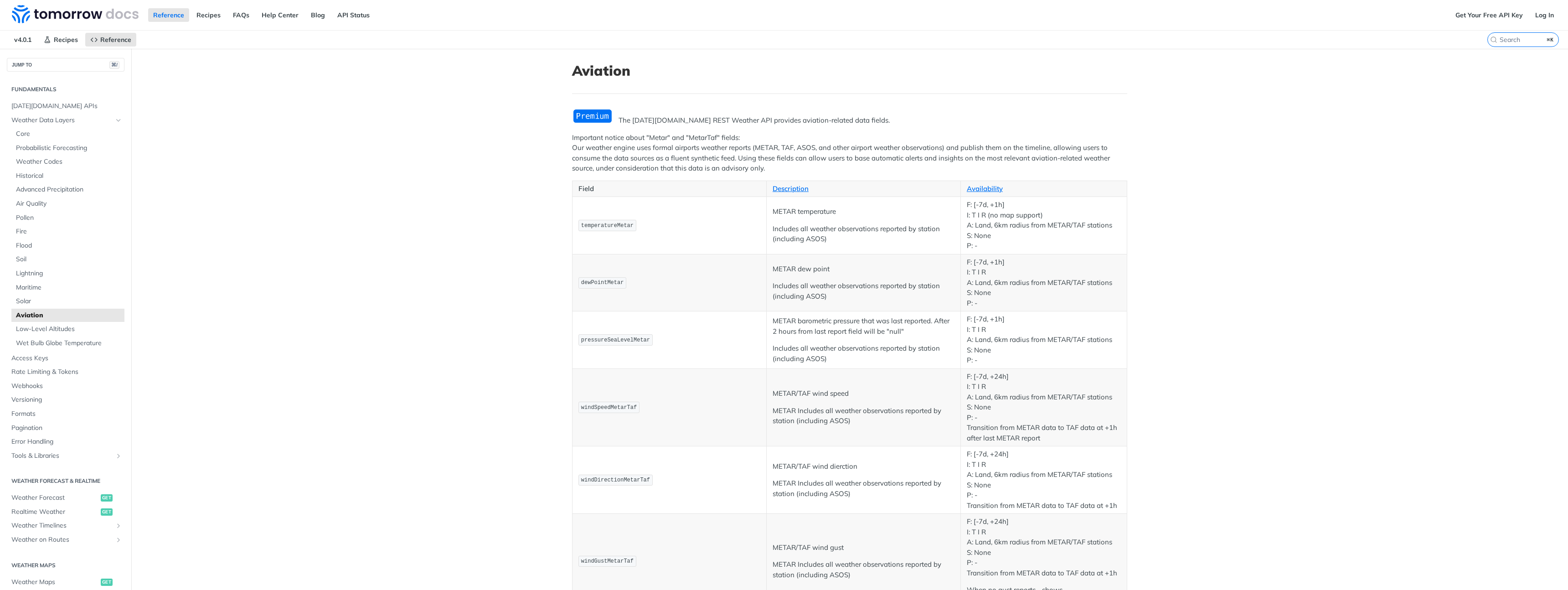
click at [704, 164] on p "Important notice about "Metar" and "MetarTaf" fields: Our weather engine uses f…" at bounding box center [849, 153] width 555 height 41
click at [56, 328] on span "Low-Level Altitudes" at bounding box center [68, 329] width 106 height 9
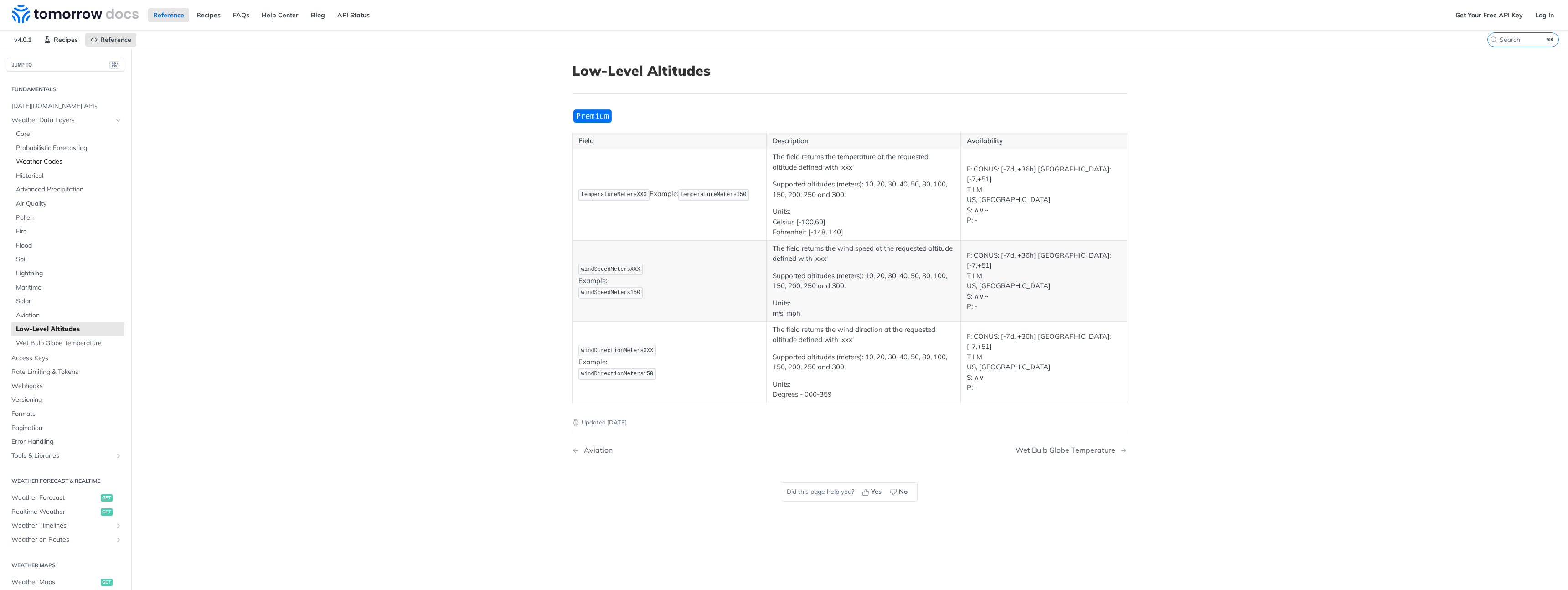
click at [39, 163] on span "Weather Codes" at bounding box center [68, 161] width 106 height 9
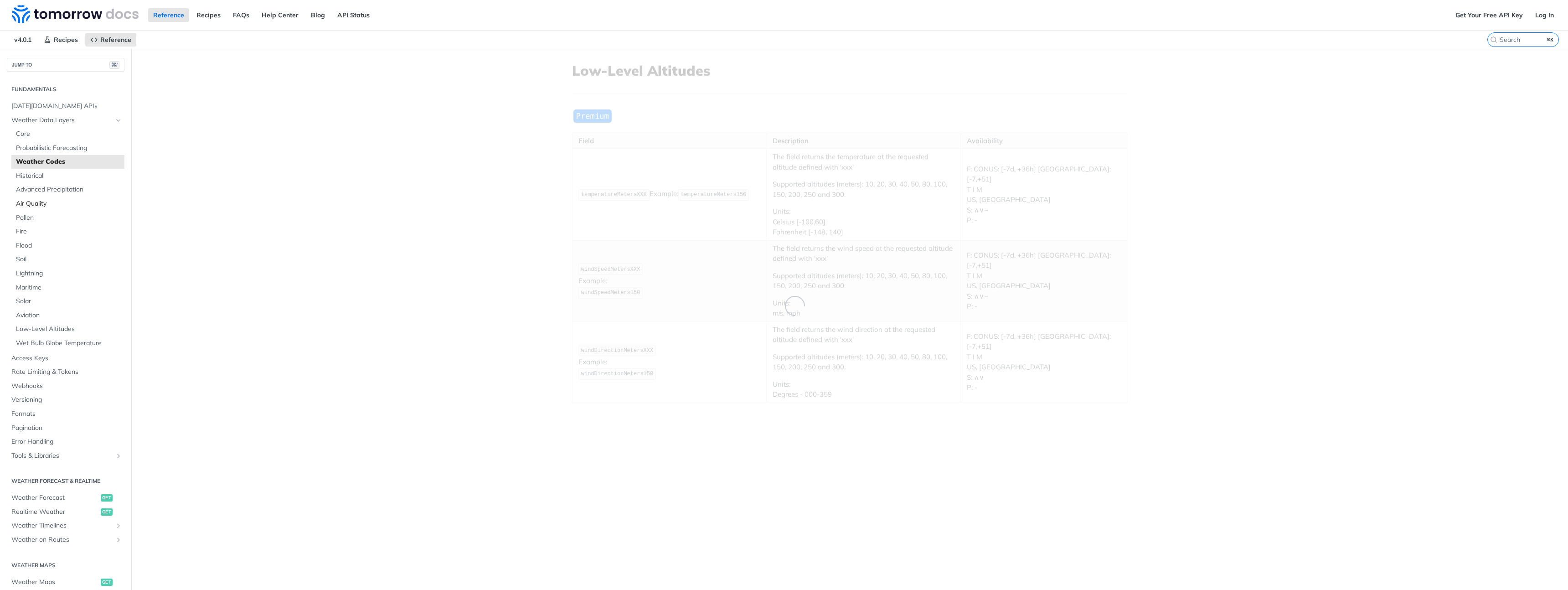
click at [34, 203] on span "Air Quality" at bounding box center [68, 203] width 106 height 9
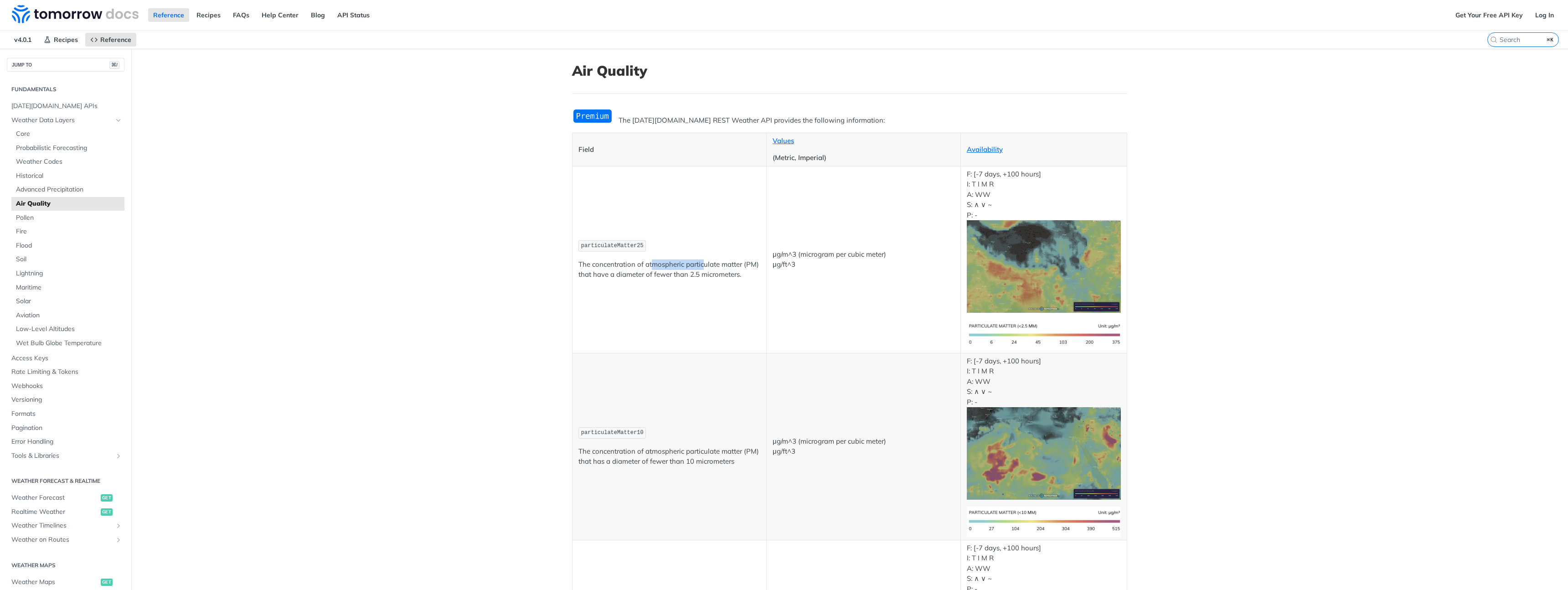
drag, startPoint x: 656, startPoint y: 265, endPoint x: 708, endPoint y: 273, distance: 52.6
click at [708, 271] on p "The concentration of atmospheric particulate matter (PM) that have a diameter o…" at bounding box center [669, 270] width 182 height 21
click at [708, 273] on p "The concentration of atmospheric particulate matter (PM) that have a diameter o…" at bounding box center [669, 270] width 182 height 21
drag, startPoint x: 708, startPoint y: 273, endPoint x: 643, endPoint y: 270, distance: 65.1
click at [645, 270] on p "The concentration of atmospheric particulate matter (PM) that have a diameter o…" at bounding box center [669, 270] width 182 height 21
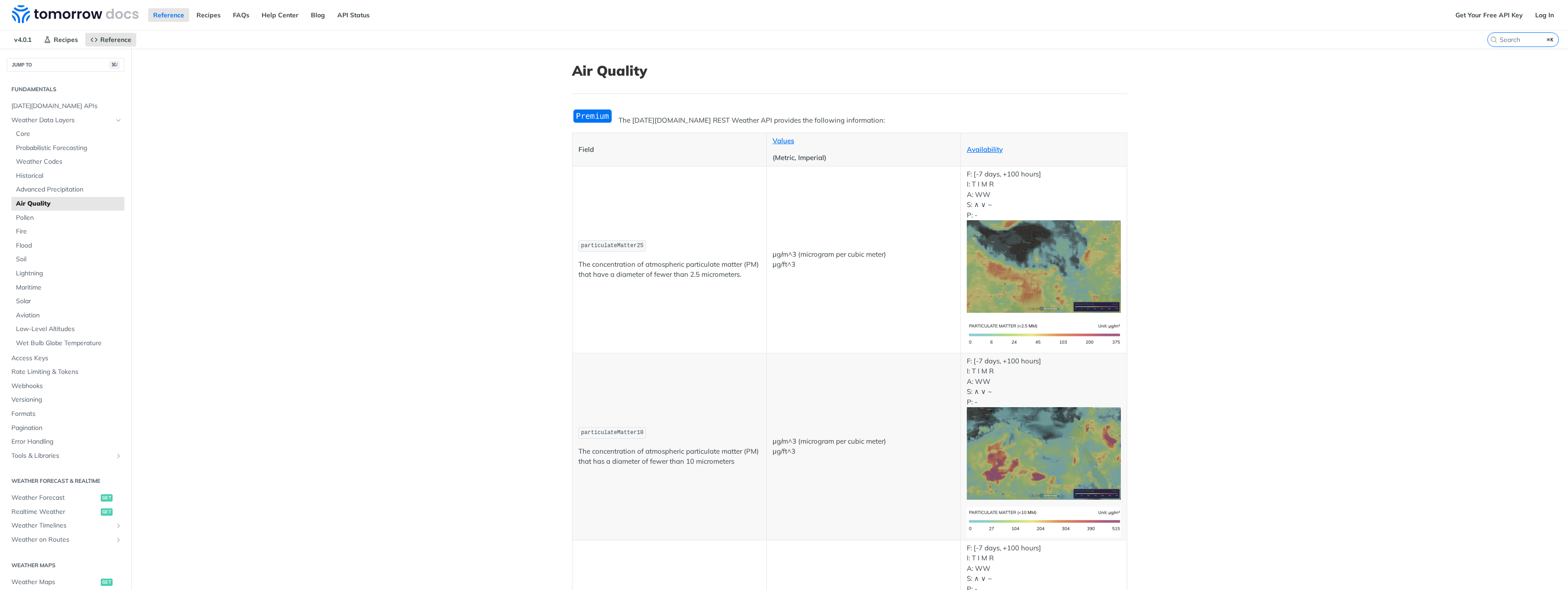
drag, startPoint x: 626, startPoint y: 264, endPoint x: 699, endPoint y: 278, distance: 74.3
click at [699, 277] on p "The concentration of atmospheric particulate matter (PM) that have a diameter o…" at bounding box center [669, 270] width 182 height 21
click at [699, 278] on p "The concentration of atmospheric particulate matter (PM) that have a diameter o…" at bounding box center [669, 270] width 182 height 21
click at [1487, 15] on link "Get Your Free API Key" at bounding box center [1488, 15] width 77 height 14
click at [348, 18] on link "API Status" at bounding box center [353, 15] width 43 height 14
